Goal: Check status: Check status

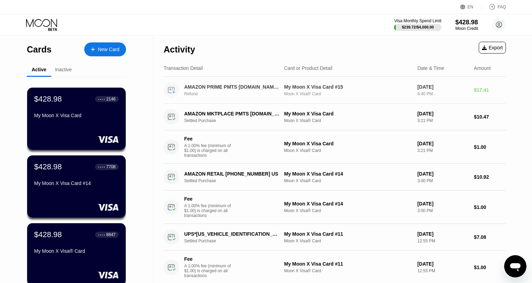
click at [342, 90] on div "My Moon X Visa Card #15 Moon X Visa® Card" at bounding box center [348, 90] width 128 height 12
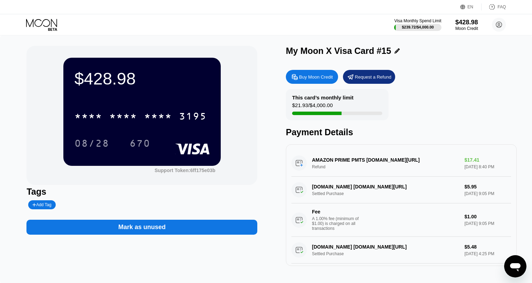
click at [485, 104] on div "This card’s monthly limit $21.93 / $4,000.00 Payment Details" at bounding box center [401, 113] width 231 height 48
click at [499, 27] on icon at bounding box center [499, 25] width 6 height 6
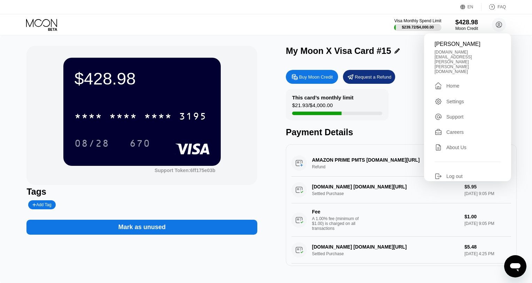
click at [451, 83] on div "Home" at bounding box center [452, 86] width 13 height 6
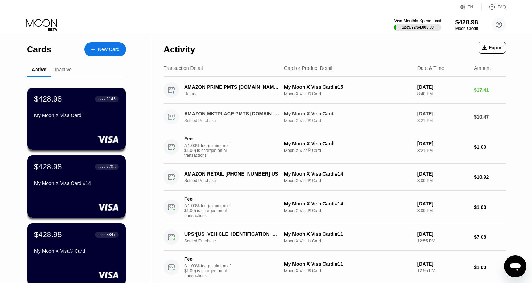
click at [225, 119] on div "Settled Purchase" at bounding box center [235, 120] width 103 height 5
